Goal: Task Accomplishment & Management: Complete application form

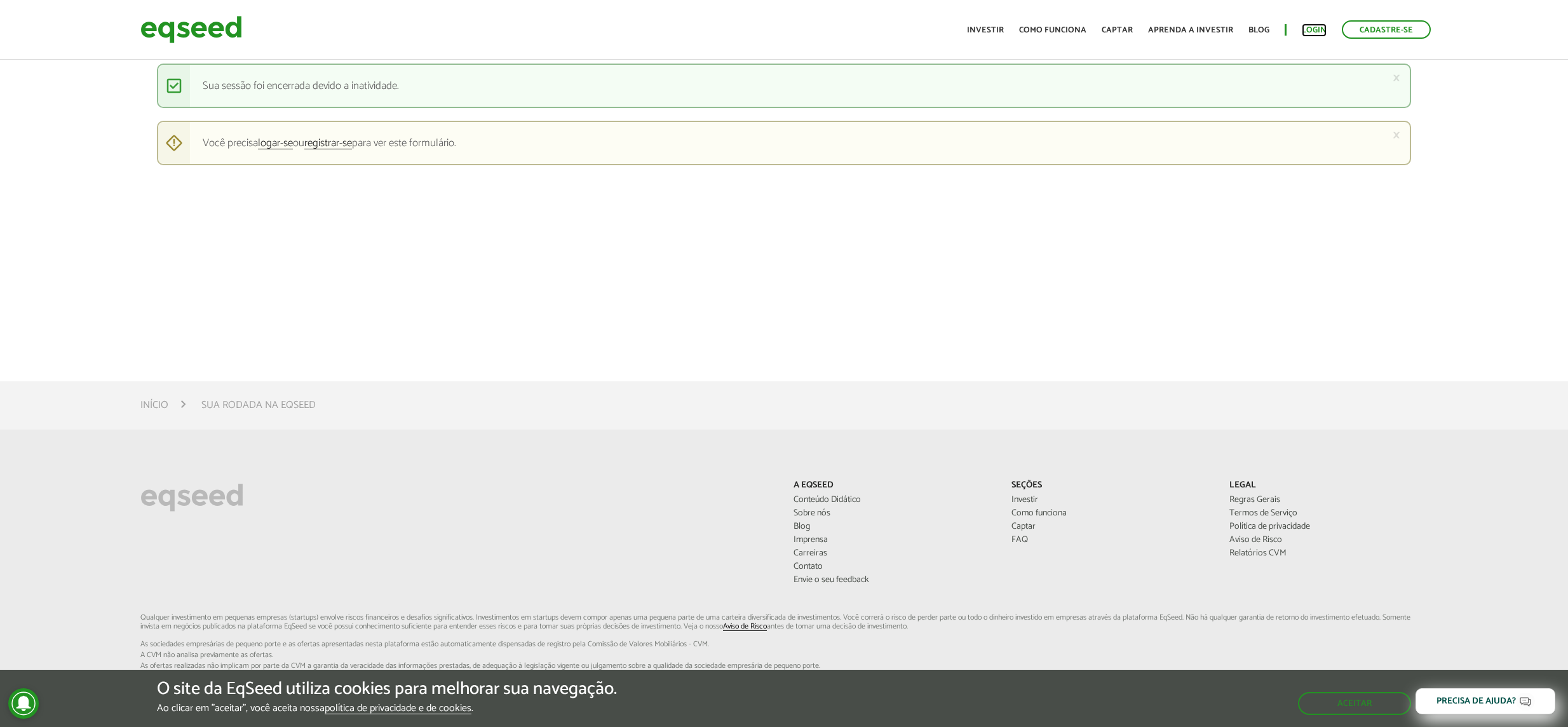
click at [1317, 28] on link "Login" at bounding box center [1314, 30] width 25 height 8
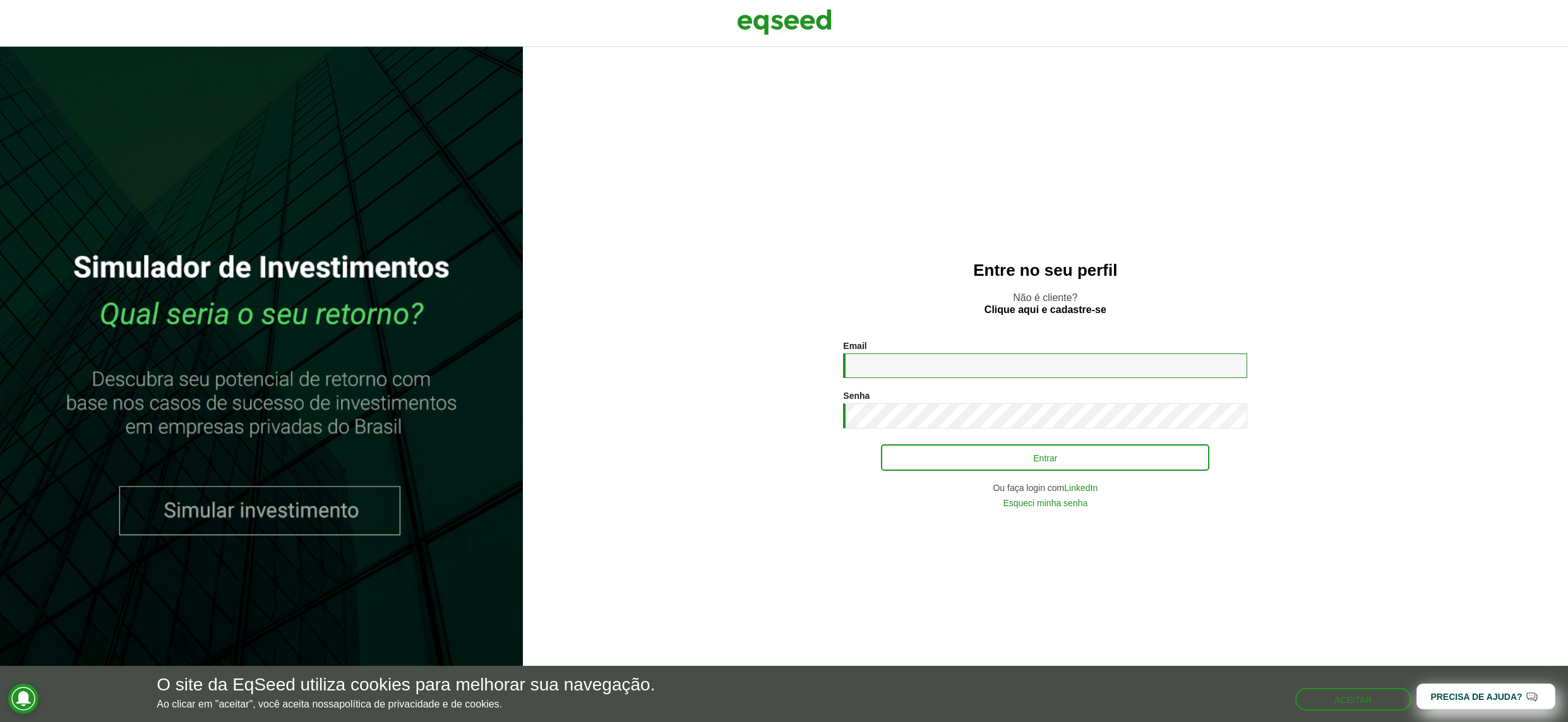
type input "**********"
click at [1060, 461] on button "Entrar" at bounding box center [1045, 458] width 328 height 24
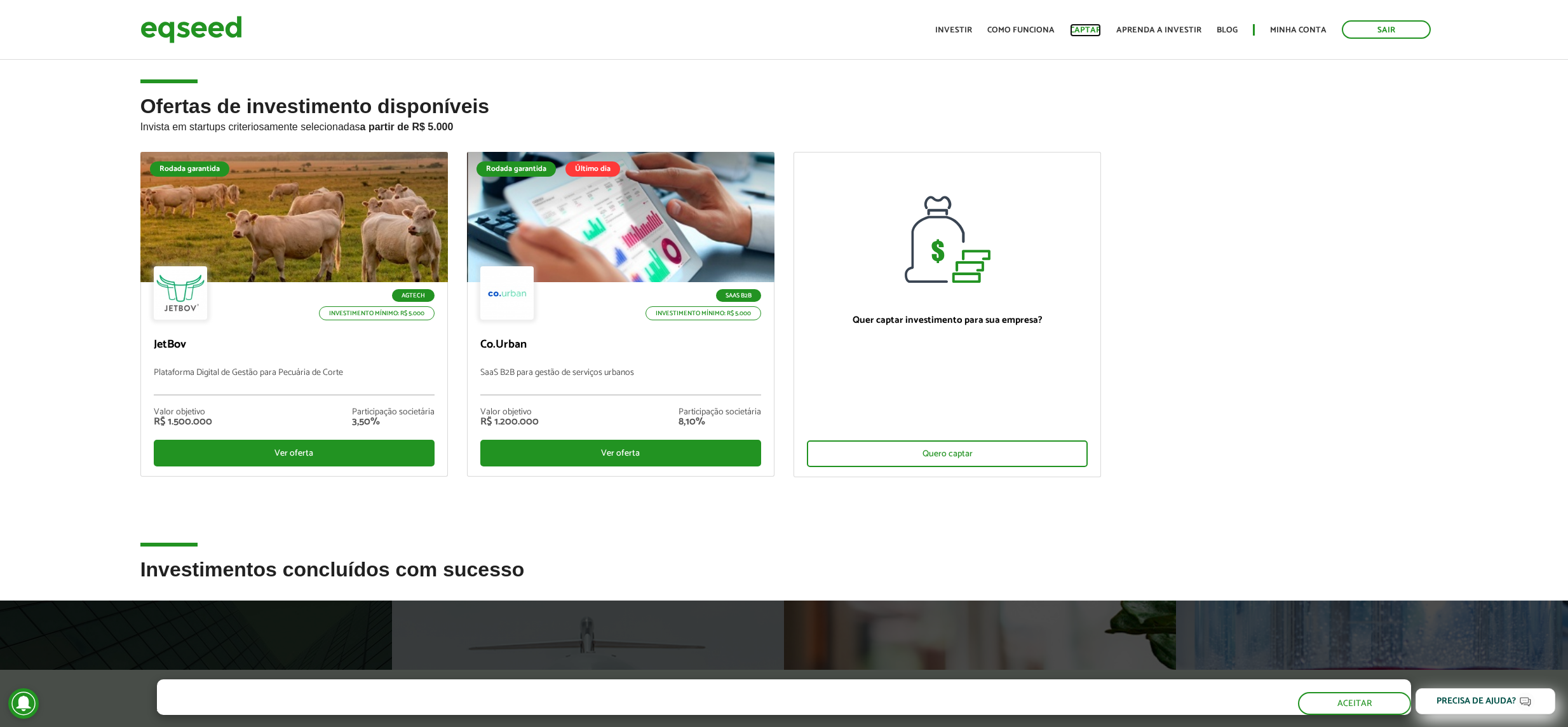
click at [1088, 31] on link "Captar" at bounding box center [1085, 30] width 31 height 8
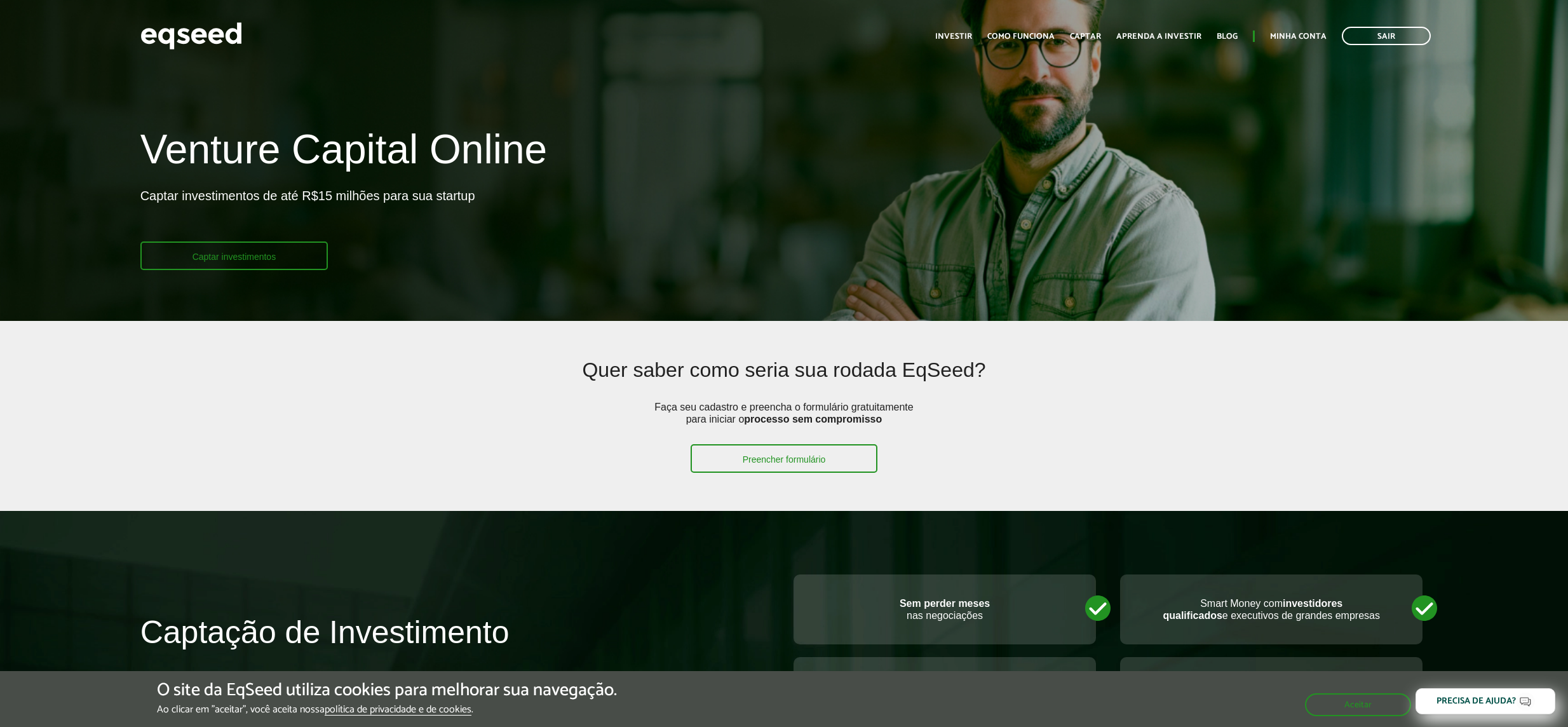
click at [296, 258] on link "Captar investimentos" at bounding box center [234, 255] width 188 height 29
click at [256, 266] on link "Captar investimentos" at bounding box center [234, 255] width 188 height 29
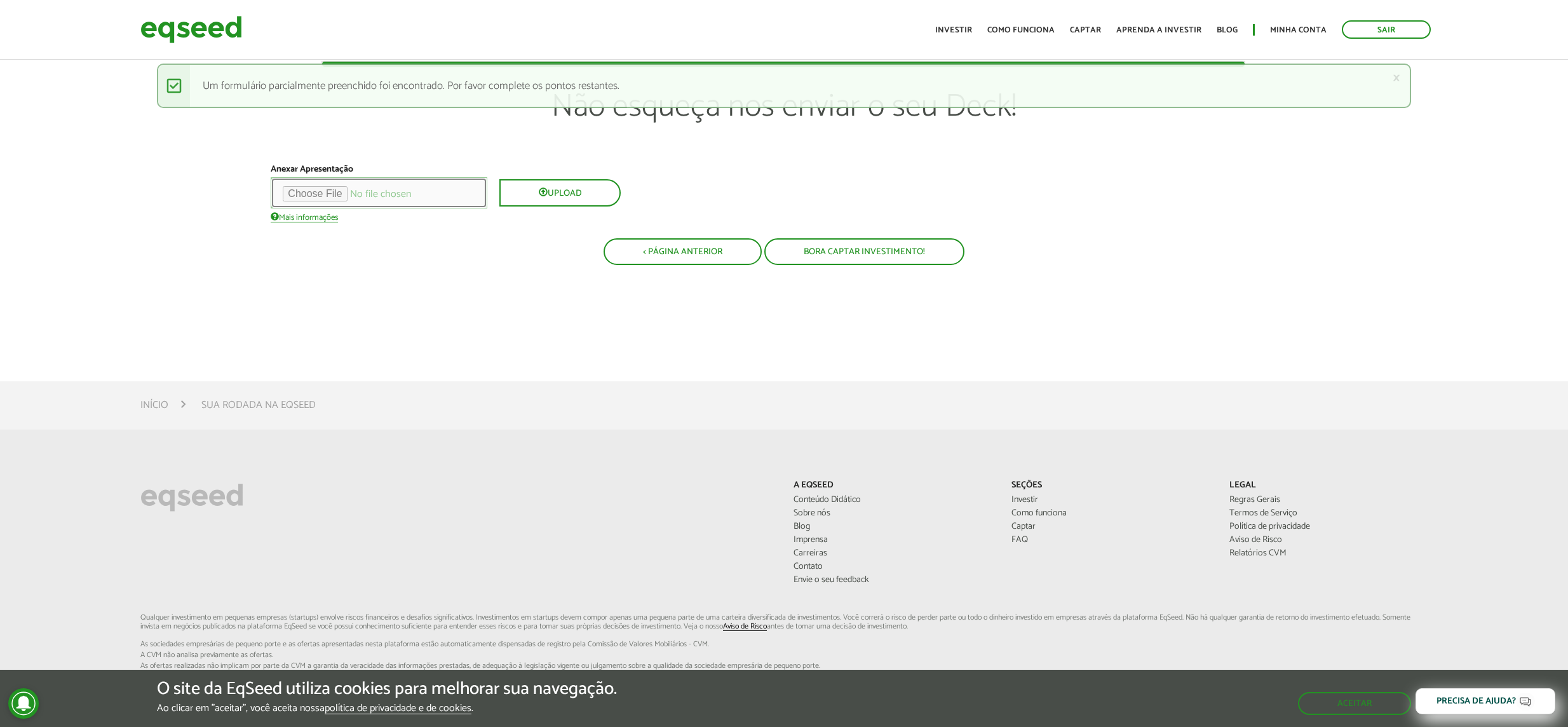
click at [327, 197] on input "file" at bounding box center [379, 192] width 217 height 31
click at [347, 196] on input "file" at bounding box center [379, 192] width 217 height 31
click at [342, 195] on input "file" at bounding box center [379, 192] width 217 height 31
click at [357, 191] on input "file" at bounding box center [379, 192] width 217 height 31
type input "**********"
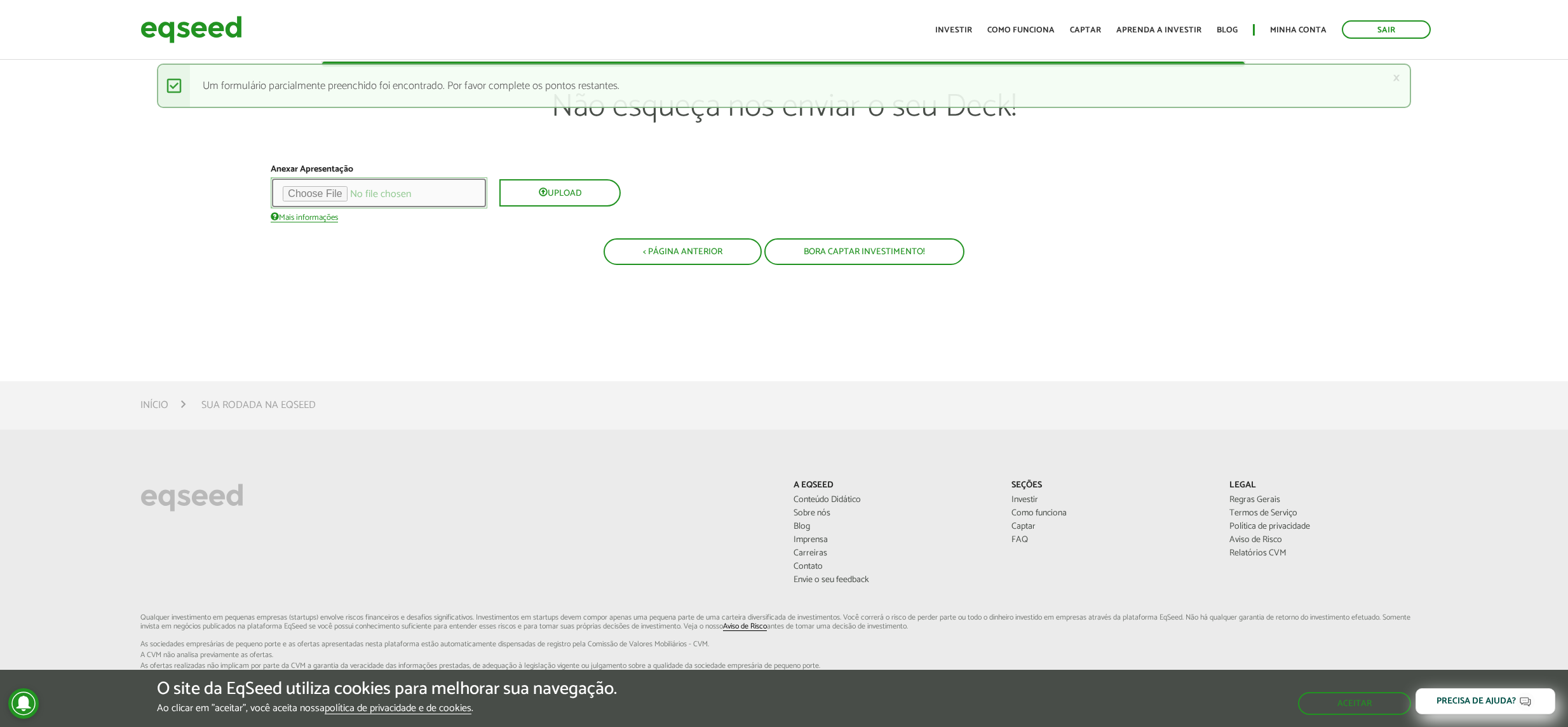
click at [317, 197] on input "file" at bounding box center [379, 192] width 217 height 31
click at [349, 195] on input "file" at bounding box center [379, 192] width 217 height 31
click at [331, 196] on input "file" at bounding box center [379, 192] width 217 height 31
type input "**********"
click at [853, 249] on button "Bora captar investimento!" at bounding box center [864, 251] width 198 height 24
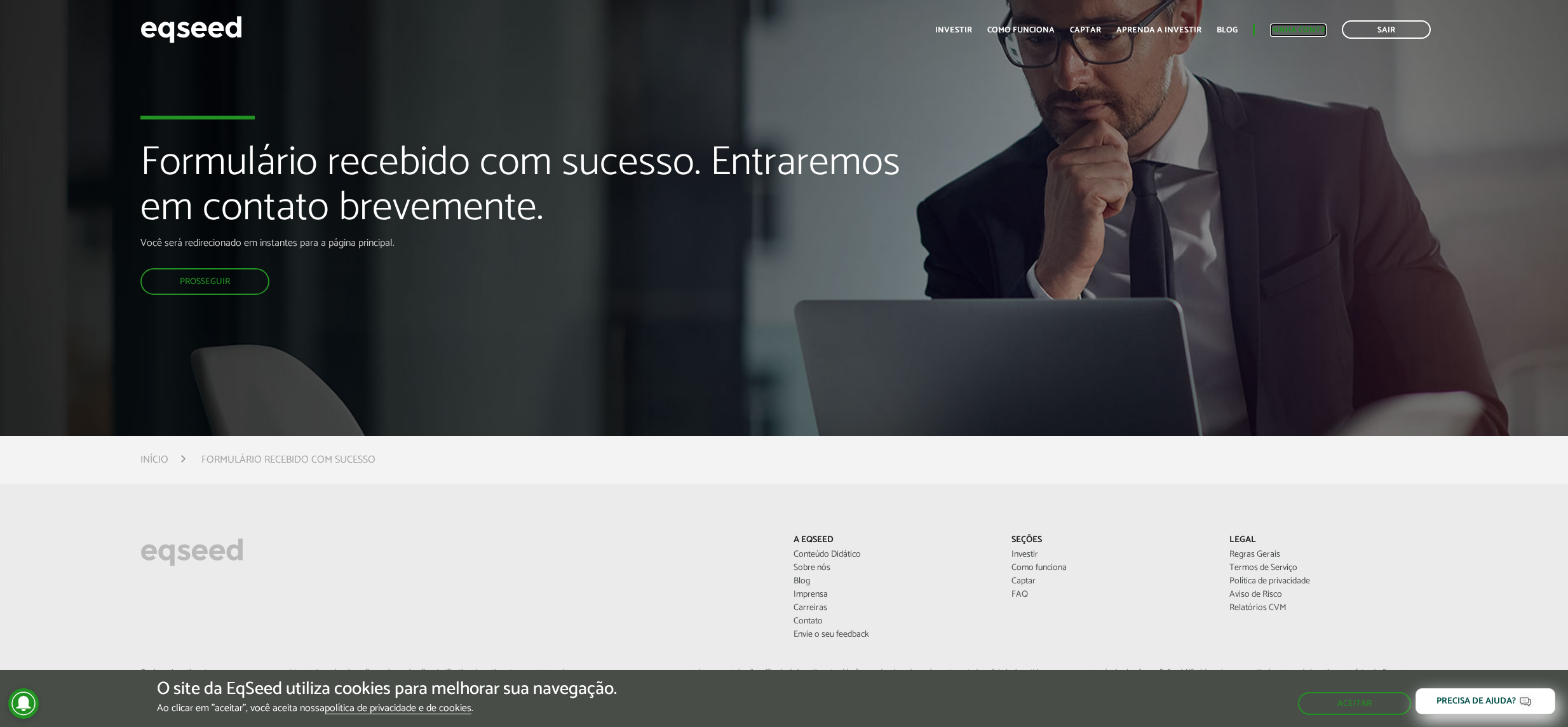
click at [1287, 32] on link "Minha conta" at bounding box center [1298, 30] width 56 height 8
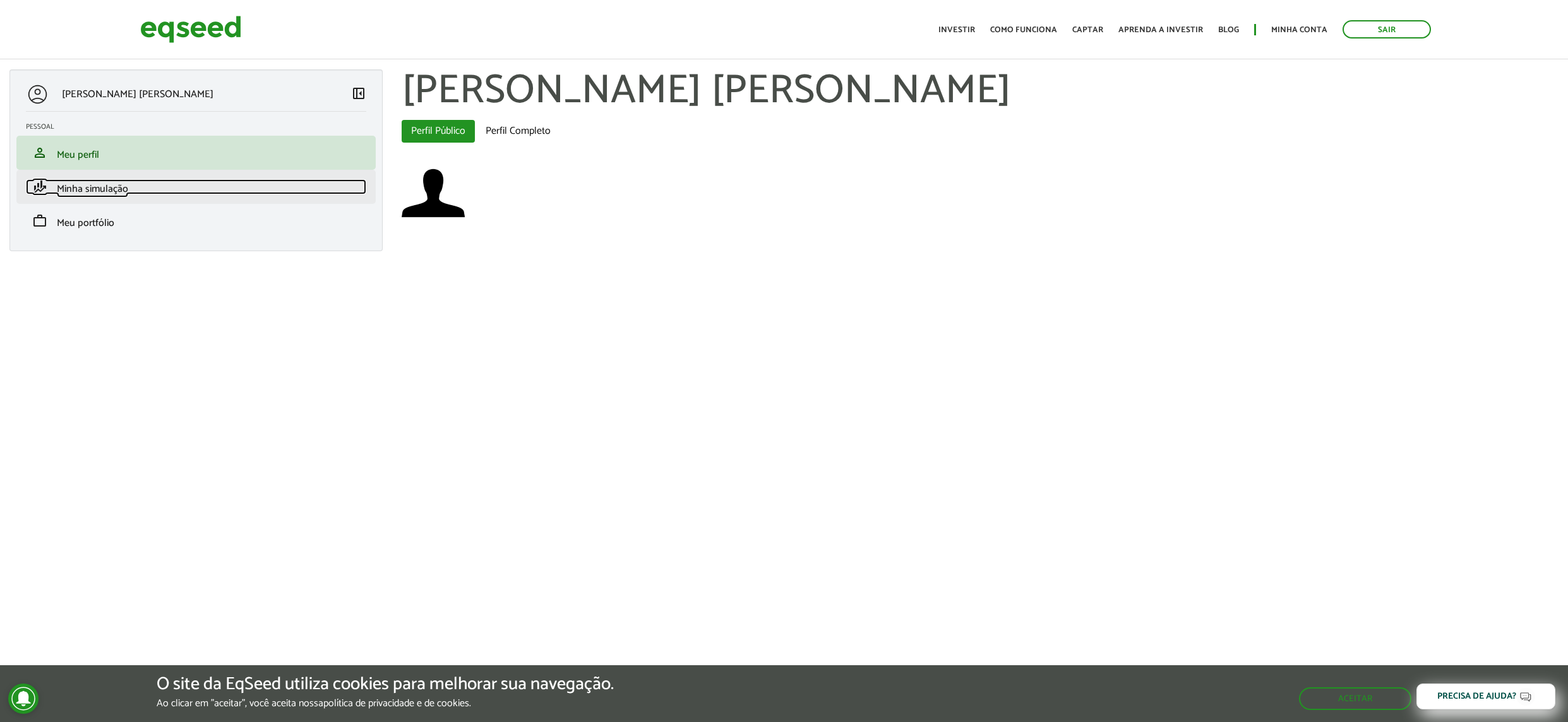
click at [134, 190] on link "finance_mode Minha simulação" at bounding box center [196, 187] width 340 height 15
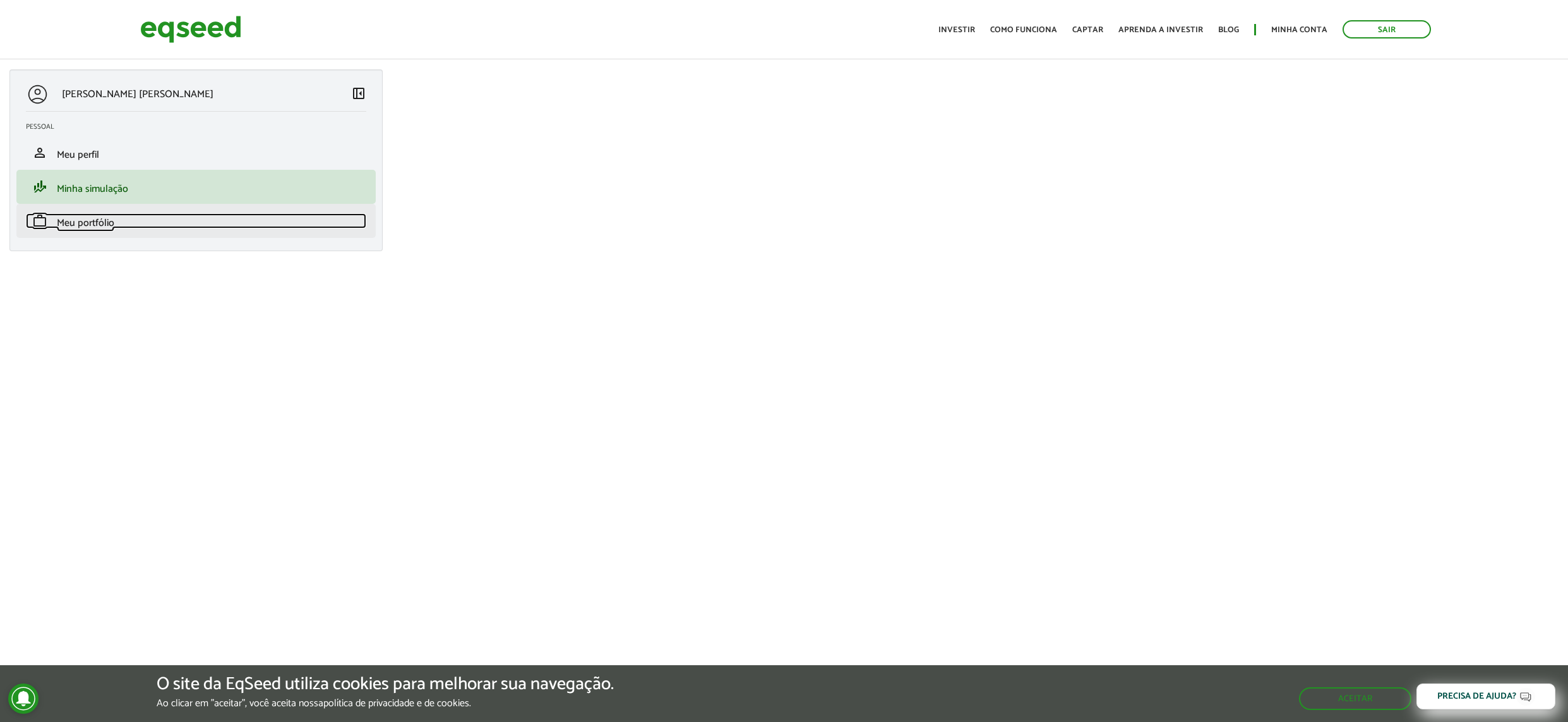
click at [96, 226] on span "Meu portfólio" at bounding box center [85, 223] width 57 height 17
